Goal: Task Accomplishment & Management: Manage account settings

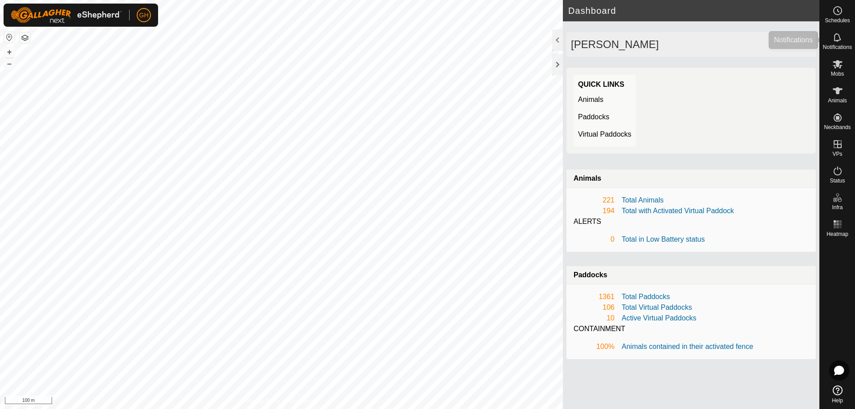
click at [427, 40] on icon at bounding box center [837, 37] width 11 height 11
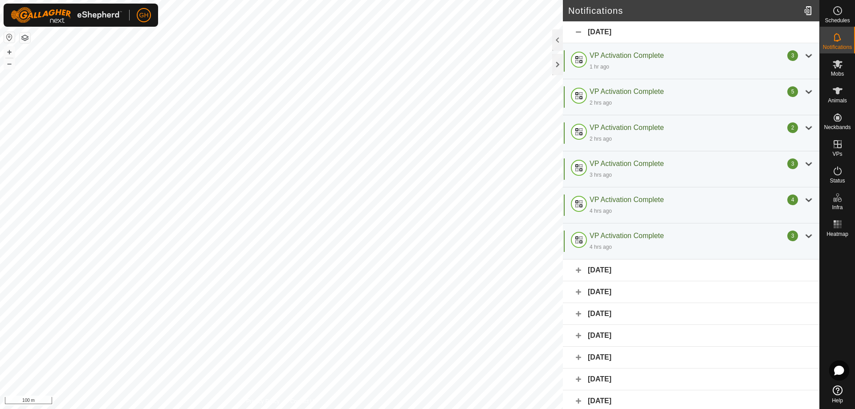
click at [427, 33] on div "[DATE]" at bounding box center [691, 32] width 257 height 22
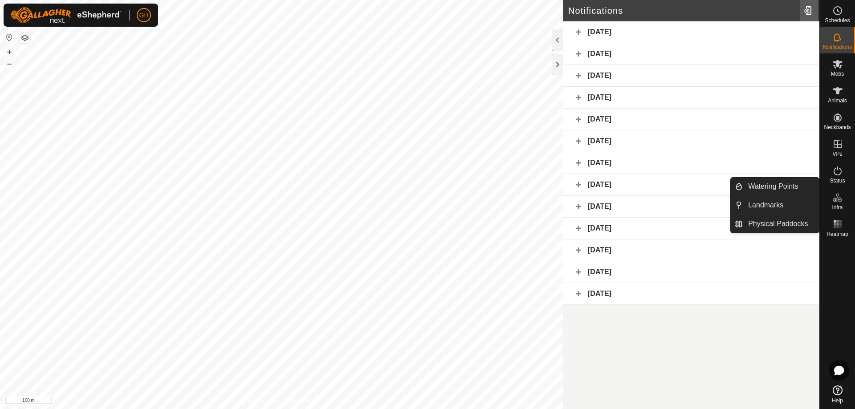
click at [427, 8] on div at bounding box center [809, 10] width 18 height 25
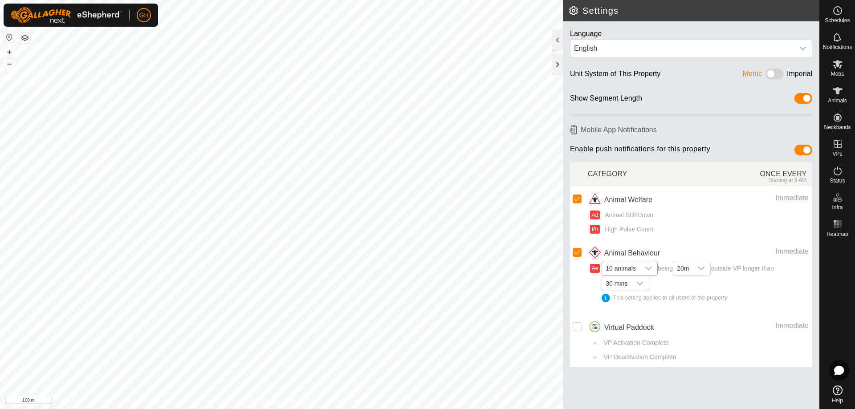
click at [427, 268] on icon "dropdown trigger" at bounding box center [648, 269] width 6 height 4
click at [427, 317] on li "5 animals" at bounding box center [630, 319] width 55 height 16
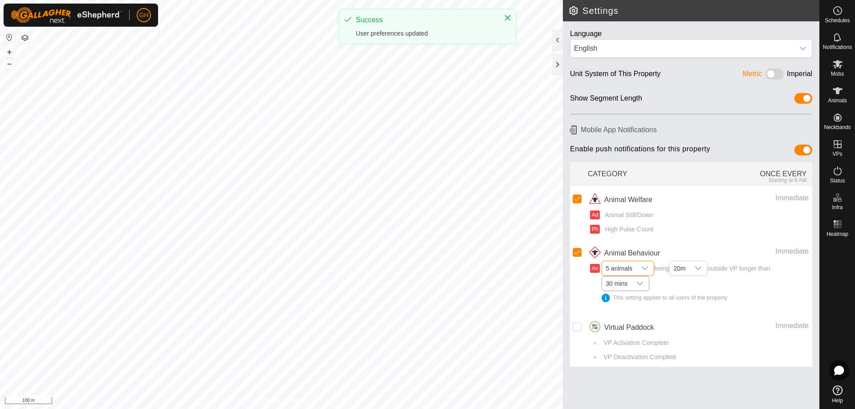
click at [427, 284] on icon "dropdown trigger" at bounding box center [639, 283] width 7 height 7
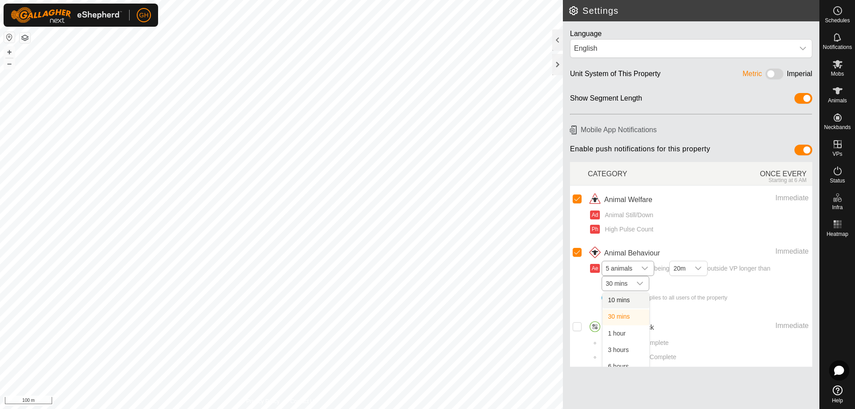
click at [427, 284] on icon "dropdown trigger" at bounding box center [639, 283] width 7 height 7
click at [427, 166] on div "ONCE EVERY Starting at 6 AM" at bounding box center [756, 174] width 112 height 20
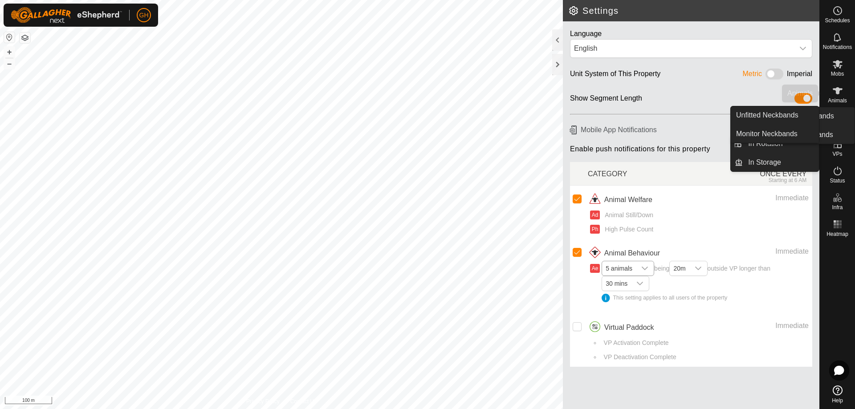
click at [427, 82] on div "Animals" at bounding box center [837, 93] width 35 height 27
